Goal: Information Seeking & Learning: Learn about a topic

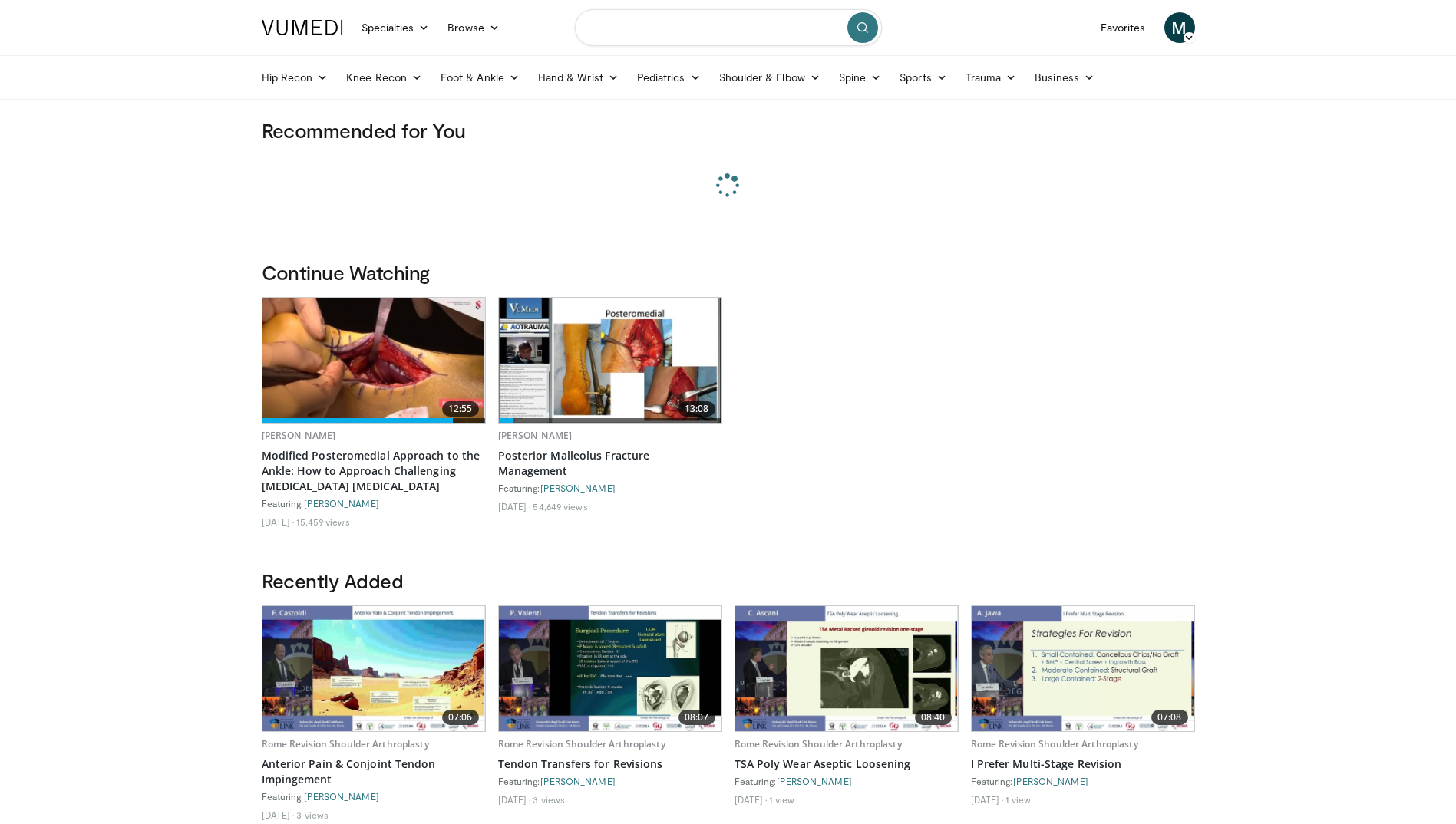
click at [650, 28] on input "Search topics, interventions" at bounding box center [728, 28] width 307 height 37
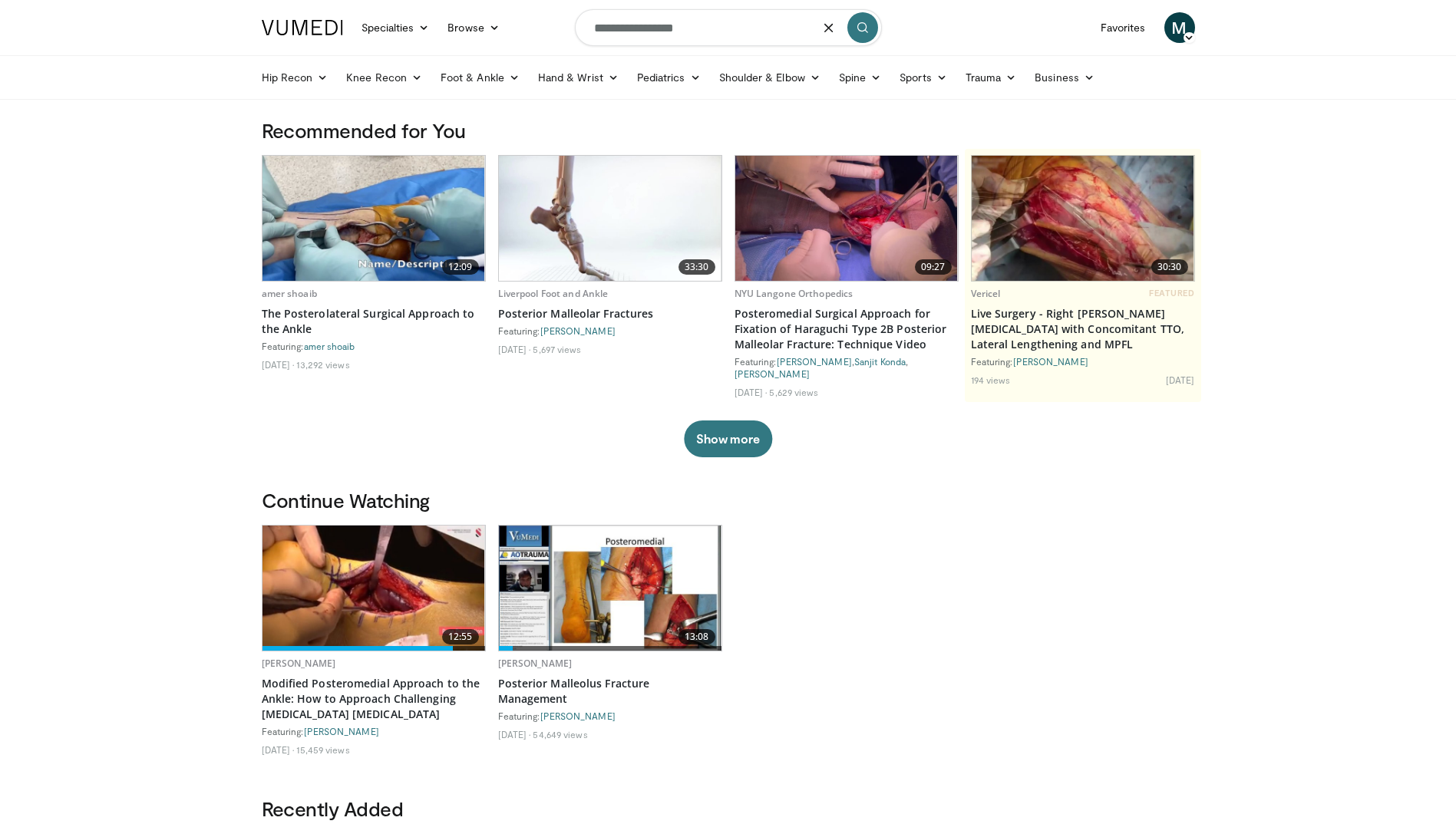
type input "**********"
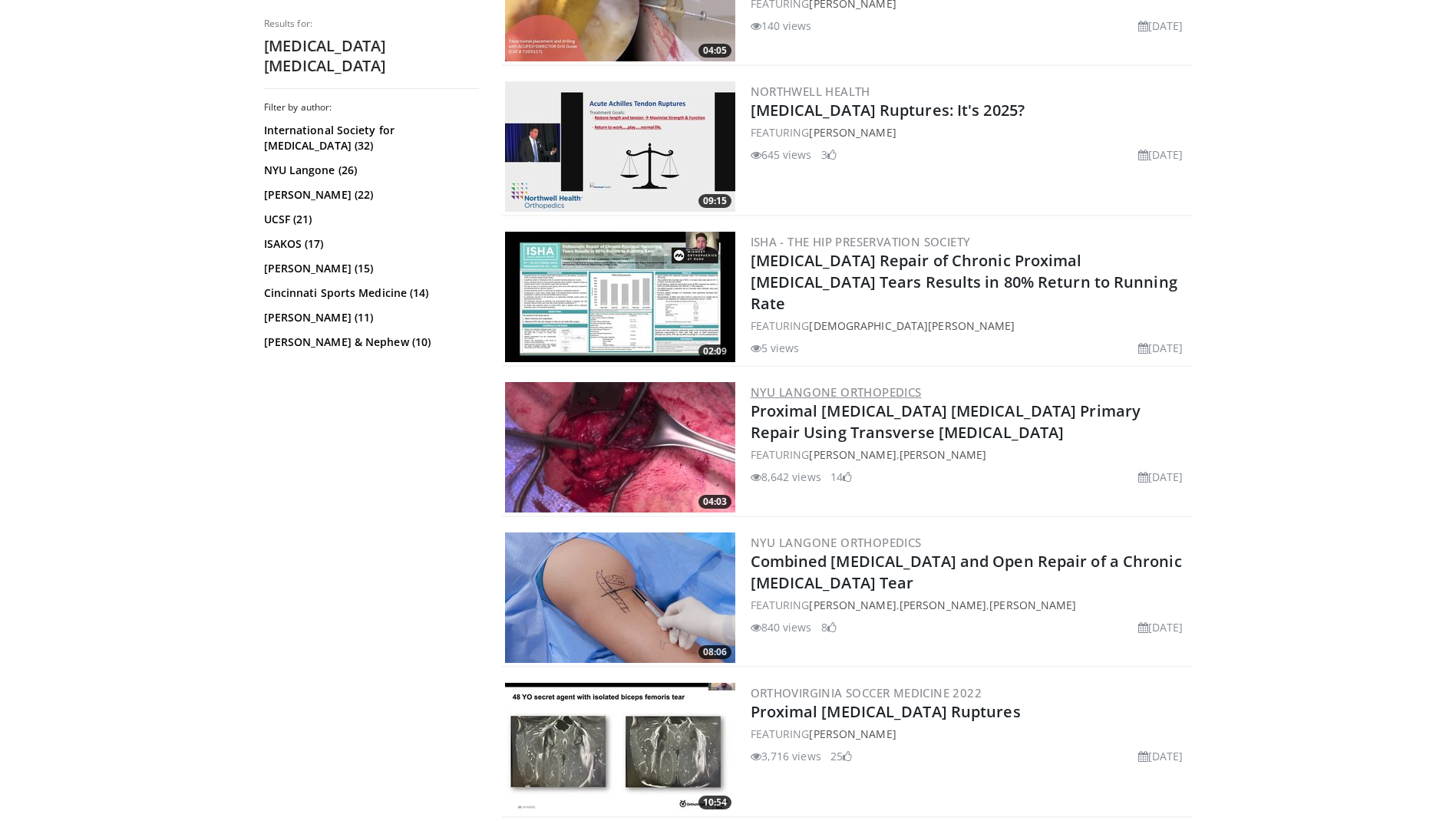
scroll to position [921, 0]
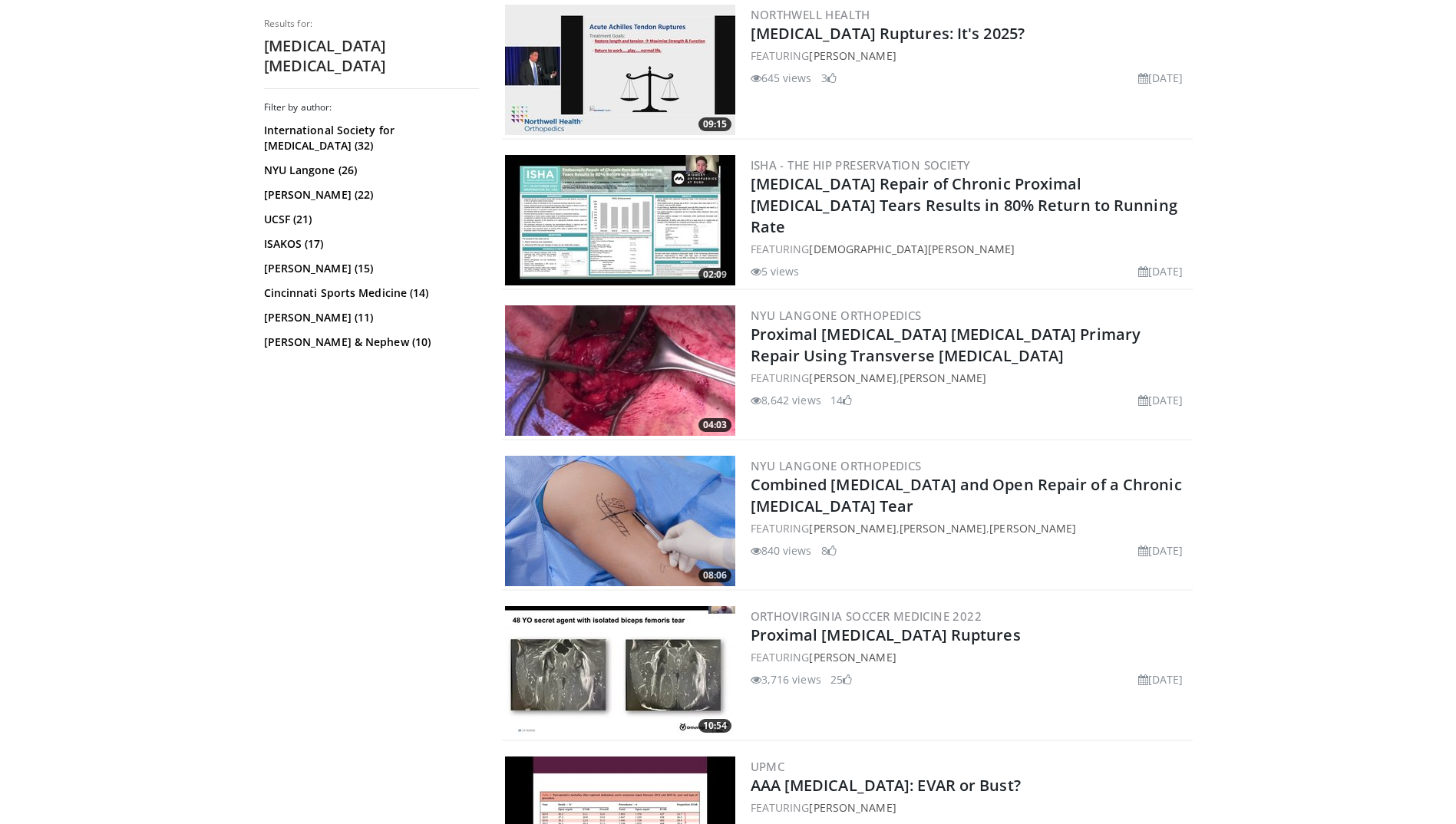
click at [655, 356] on img at bounding box center [620, 370] width 231 height 131
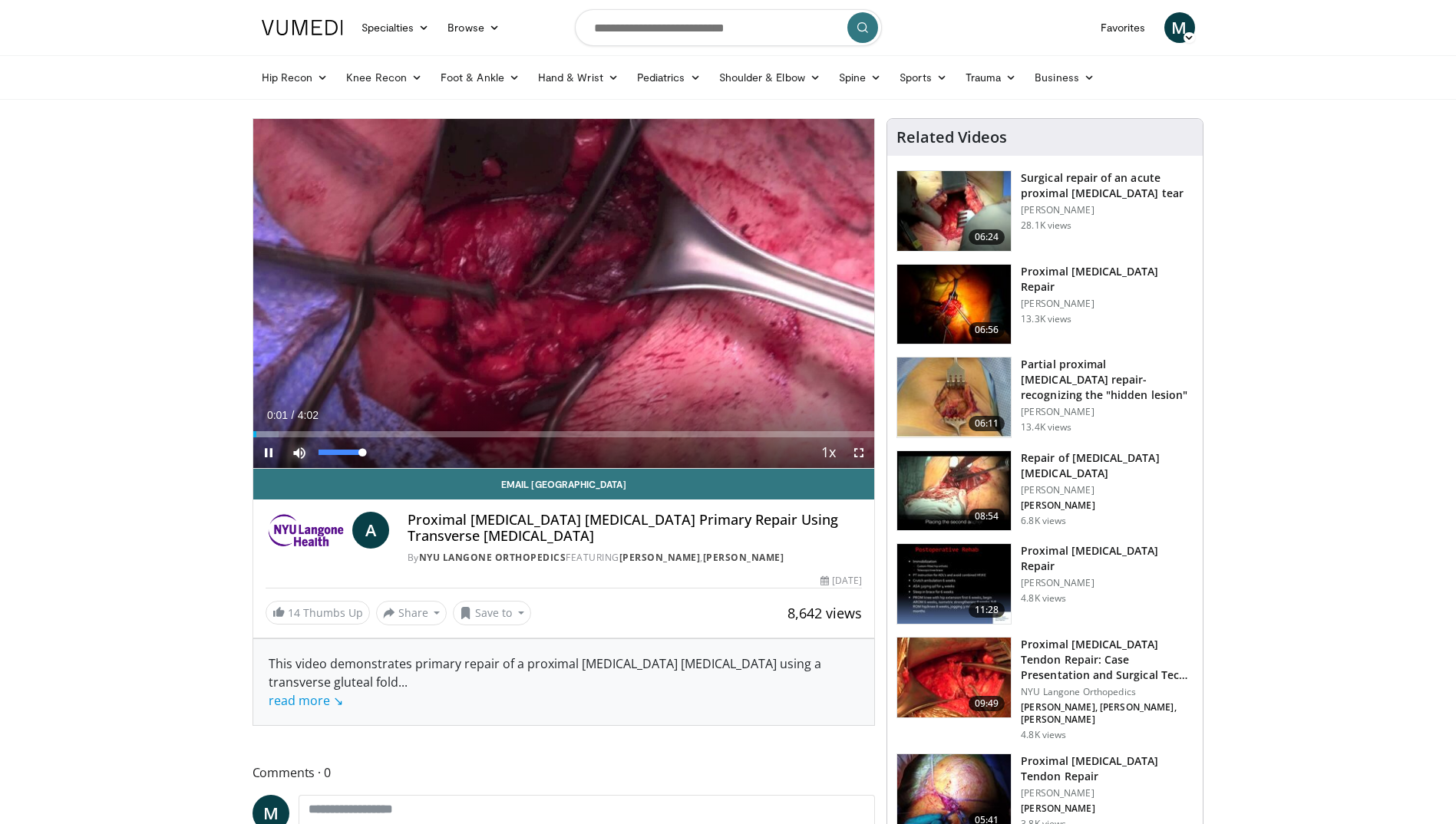
click at [296, 454] on span "Video Player" at bounding box center [299, 453] width 31 height 31
drag, startPoint x: 261, startPoint y: 436, endPoint x: 352, endPoint y: 430, distance: 91.2
click at [353, 431] on div "Progress Bar" at bounding box center [354, 434] width 2 height 6
drag, startPoint x: 356, startPoint y: 432, endPoint x: 429, endPoint y: 427, distance: 73.2
click at [429, 427] on div "Loaded : 28.91% 1:08 1:08" at bounding box center [564, 430] width 622 height 15
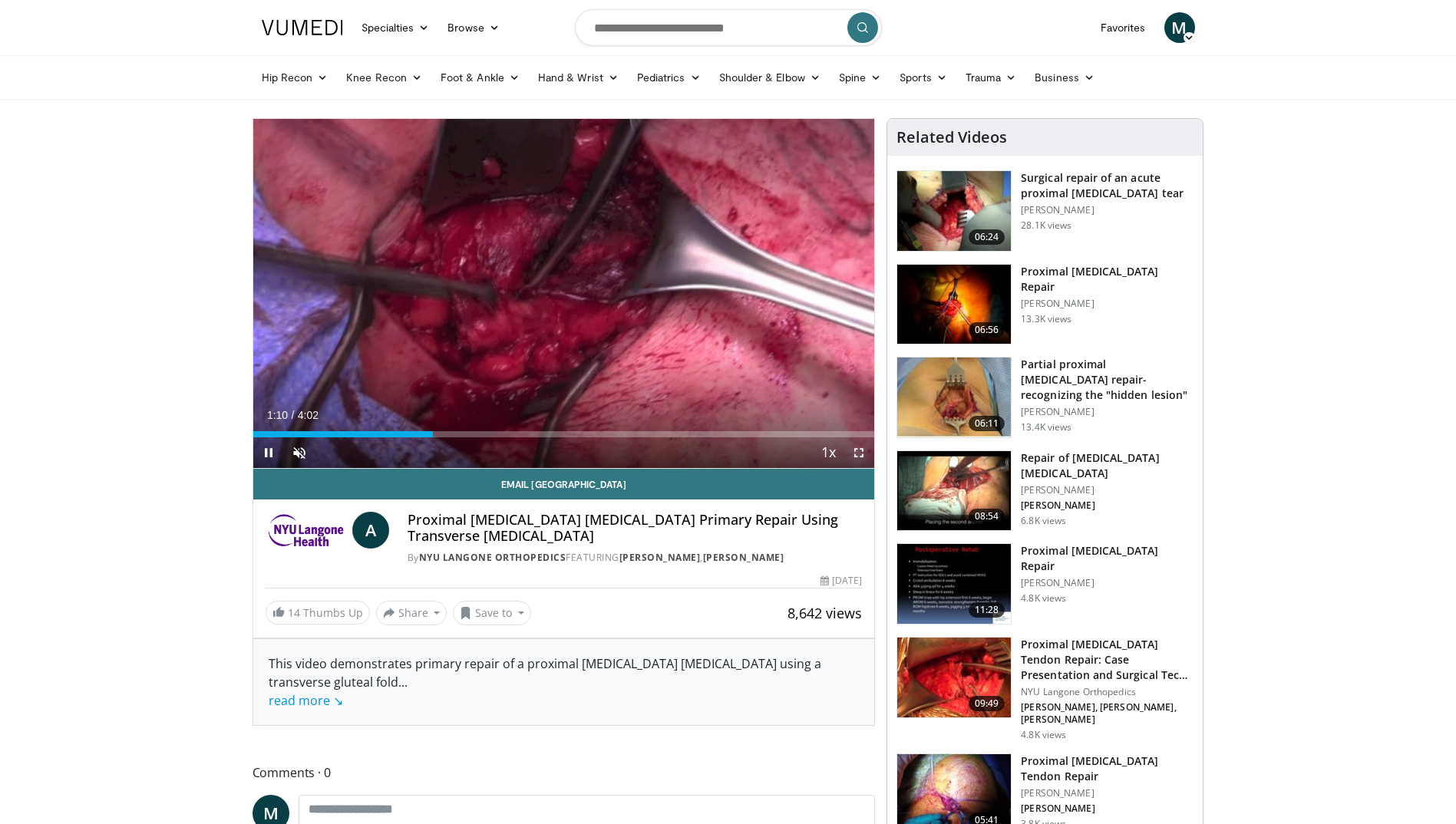
click at [863, 454] on span "Video Player" at bounding box center [859, 453] width 31 height 31
